Goal: Navigation & Orientation: Find specific page/section

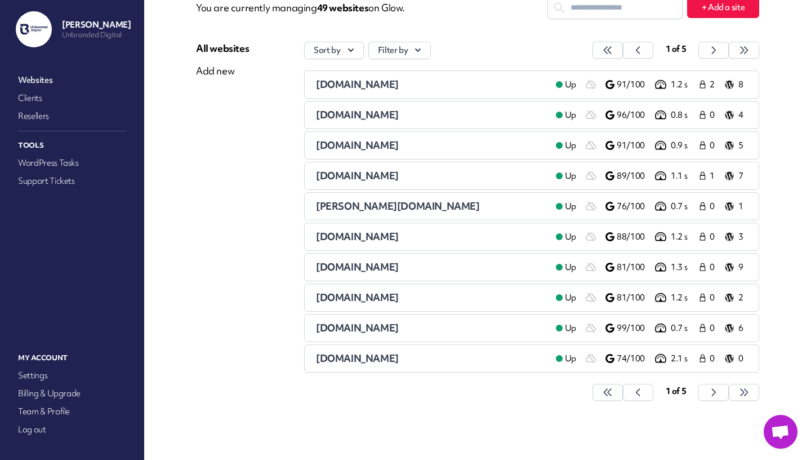
scroll to position [80, 0]
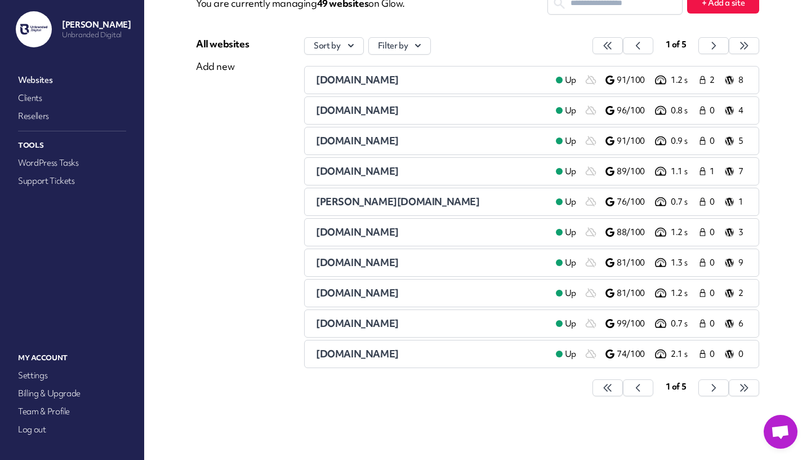
click at [712, 396] on div "Sort by Filter by 1 of 5 [DOMAIN_NAME] Up 91/100 1.2 s 2 8 [DOMAIN_NAME] Up 96/…" at bounding box center [531, 222] width 455 height 371
click at [613, 386] on icon "button" at bounding box center [607, 387] width 11 height 11
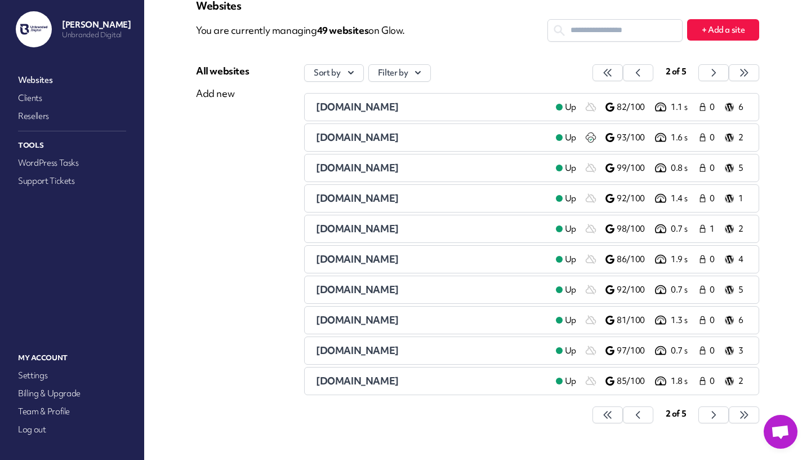
scroll to position [54, 0]
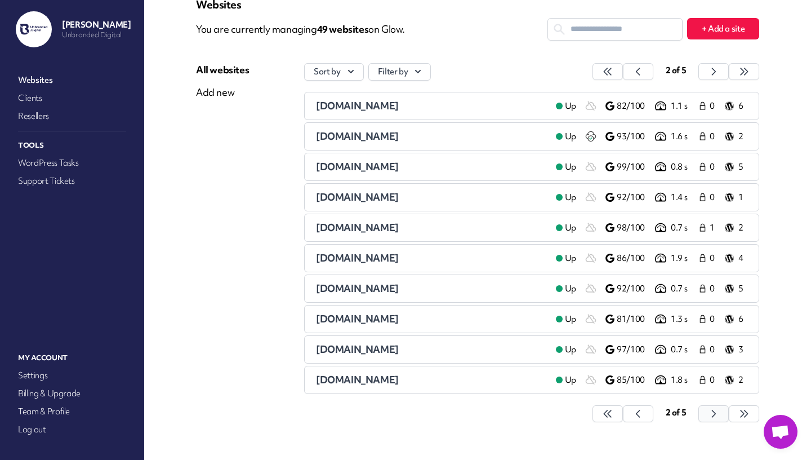
click at [613, 414] on icon "button" at bounding box center [607, 413] width 11 height 11
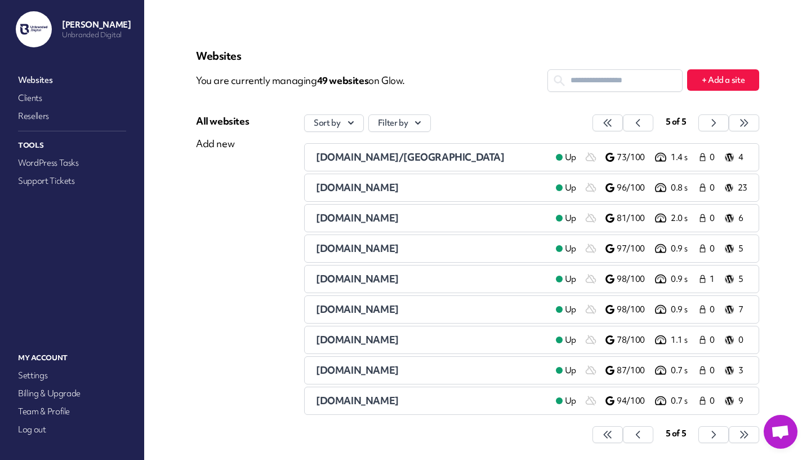
scroll to position [0, 0]
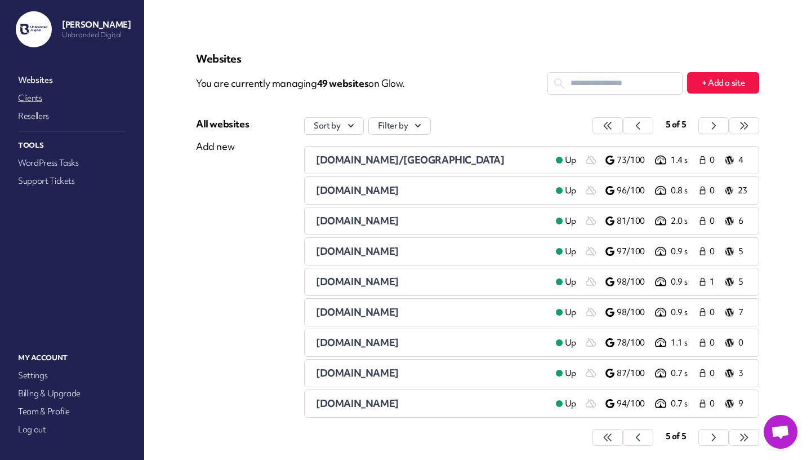
click at [40, 98] on link "Clients" at bounding box center [72, 98] width 113 height 16
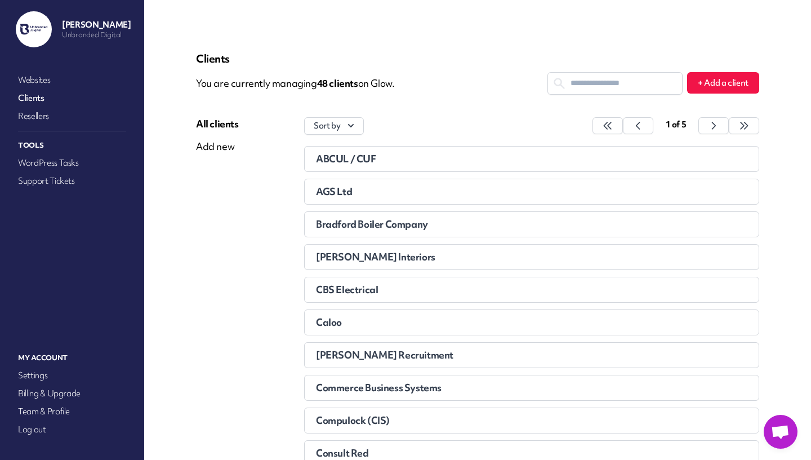
click at [366, 158] on span "ABCUL / CUF" at bounding box center [346, 158] width 60 height 13
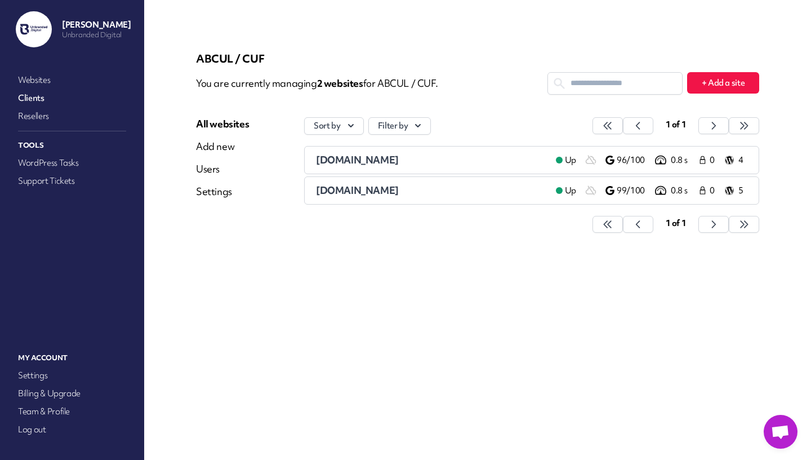
click at [362, 156] on span "[DOMAIN_NAME]" at bounding box center [357, 159] width 83 height 13
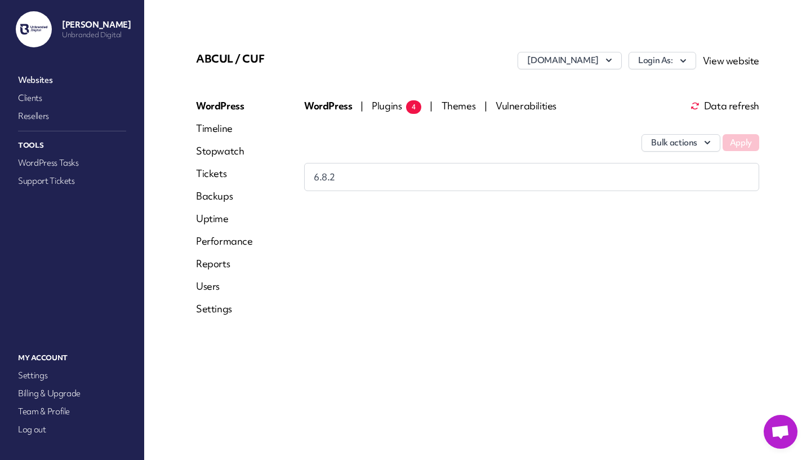
click at [382, 111] on span "Plugins 4" at bounding box center [397, 105] width 50 height 13
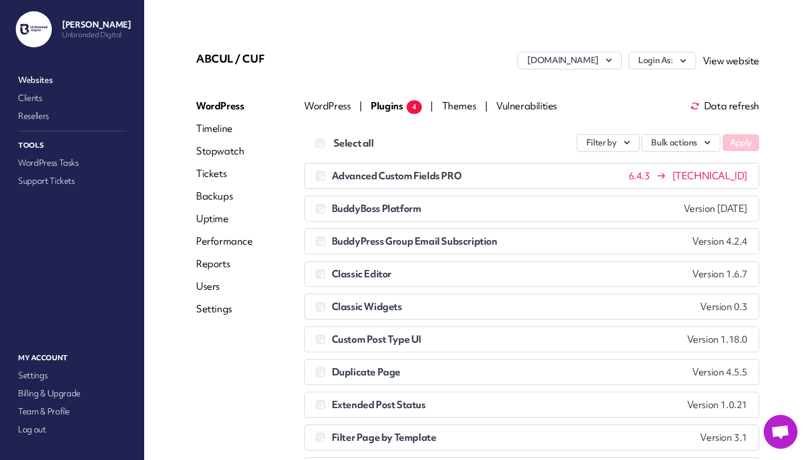
click at [221, 170] on link "Tickets" at bounding box center [224, 174] width 57 height 14
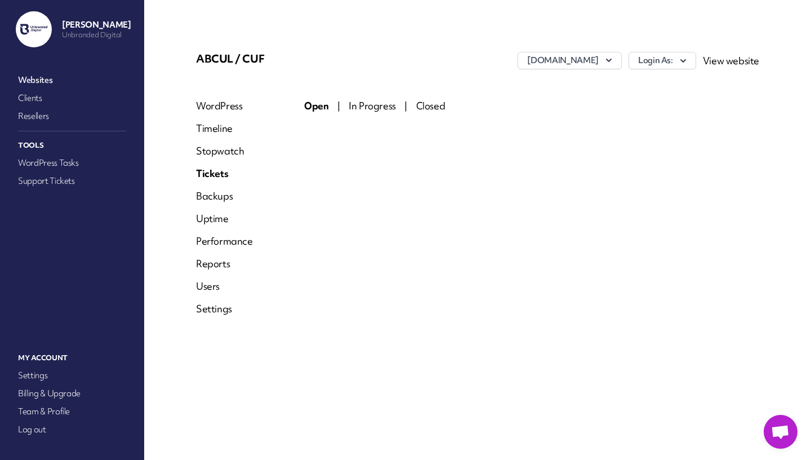
click at [211, 219] on link "Uptime" at bounding box center [224, 219] width 57 height 14
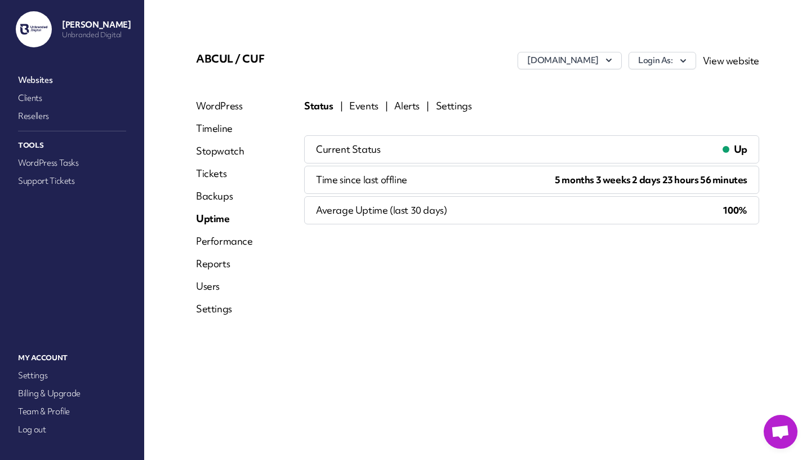
click at [242, 241] on link "Performance" at bounding box center [224, 241] width 57 height 14
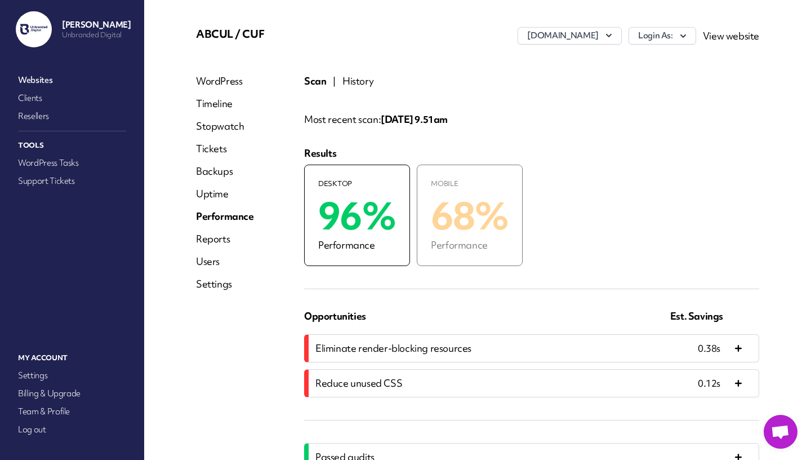
scroll to position [15, 0]
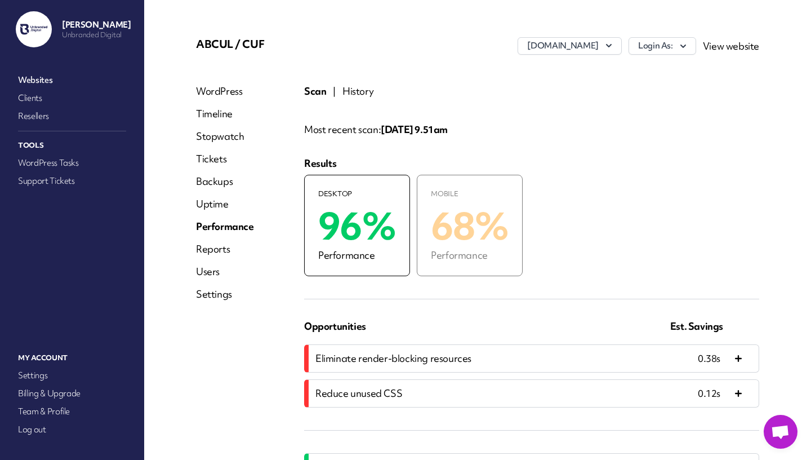
click at [208, 246] on link "Reports" at bounding box center [225, 249] width 58 height 14
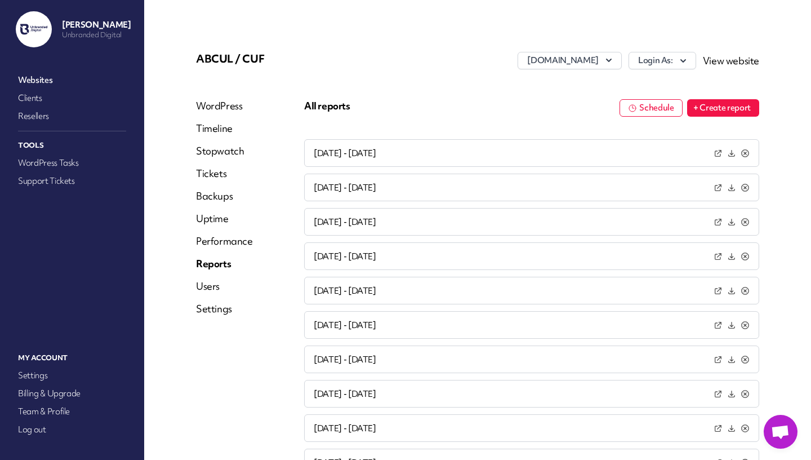
click at [732, 151] on icon at bounding box center [732, 153] width 6 height 6
click at [37, 73] on link "Websites" at bounding box center [72, 80] width 113 height 16
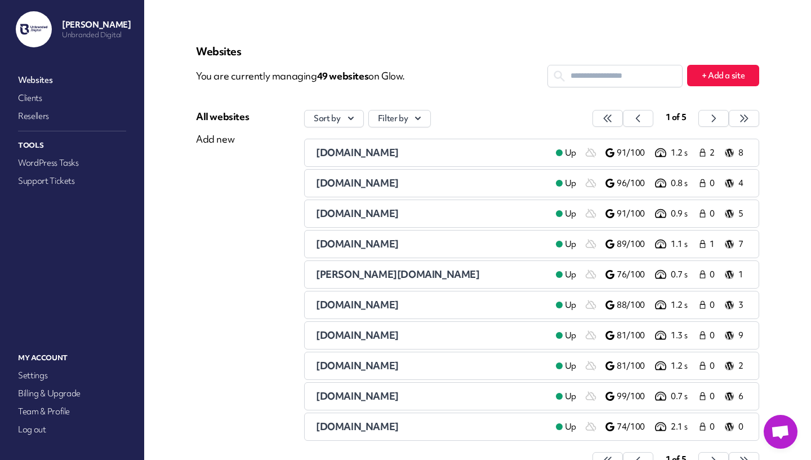
scroll to position [80, 0]
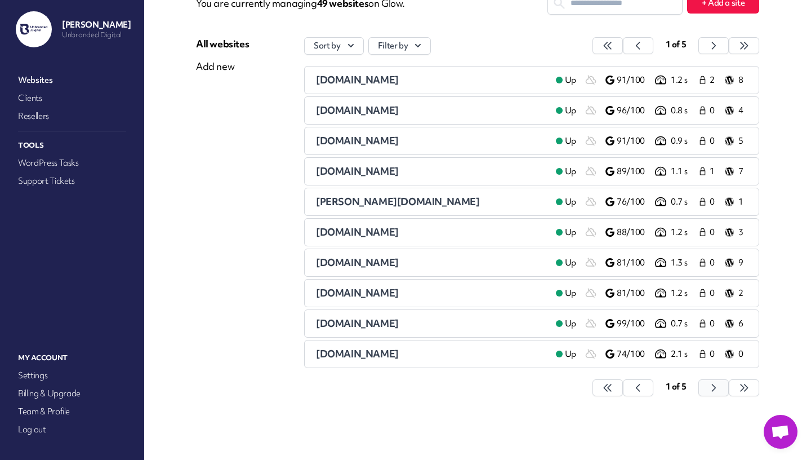
click at [613, 386] on icon "button" at bounding box center [607, 387] width 11 height 11
click at [613, 387] on icon "button" at bounding box center [607, 387] width 11 height 11
click at [611, 386] on icon "button" at bounding box center [607, 387] width 7 height 7
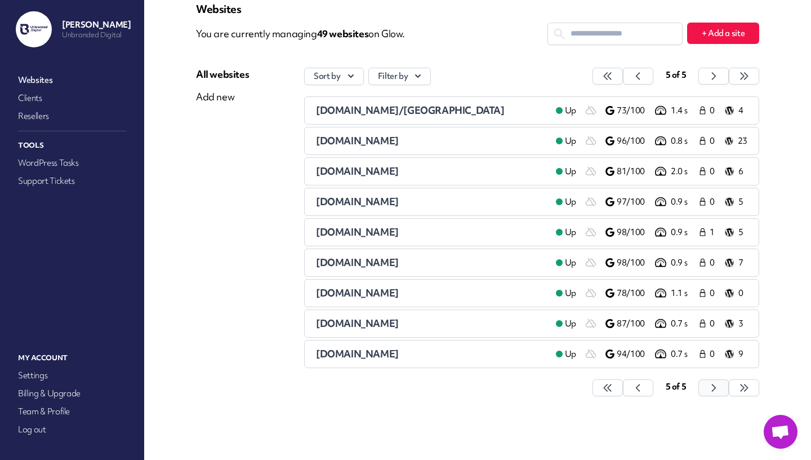
scroll to position [50, 0]
click at [376, 292] on span "[DOMAIN_NAME]" at bounding box center [357, 292] width 83 height 13
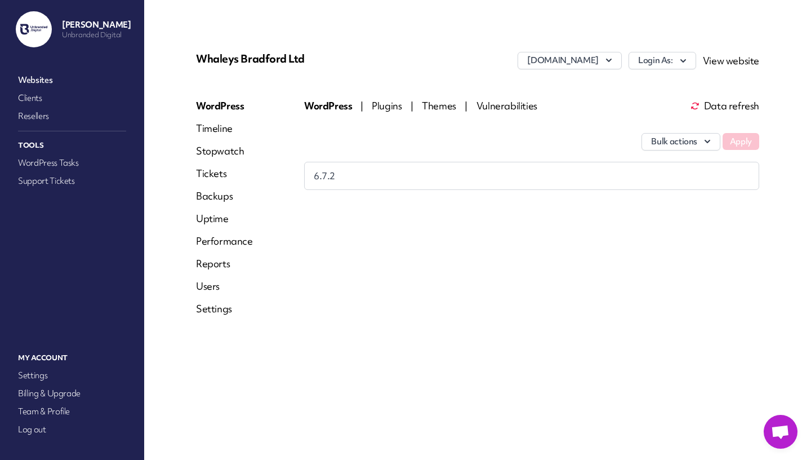
click at [214, 258] on link "Reports" at bounding box center [224, 264] width 57 height 14
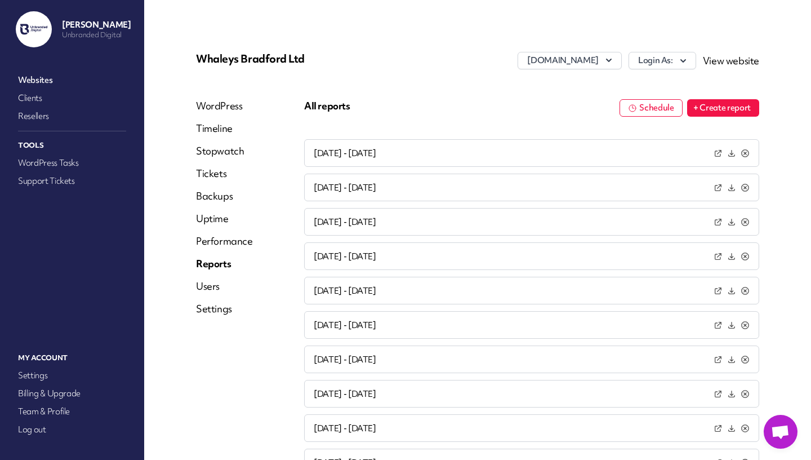
click at [730, 153] on icon at bounding box center [732, 153] width 6 height 6
